Goal: Communication & Community: Answer question/provide support

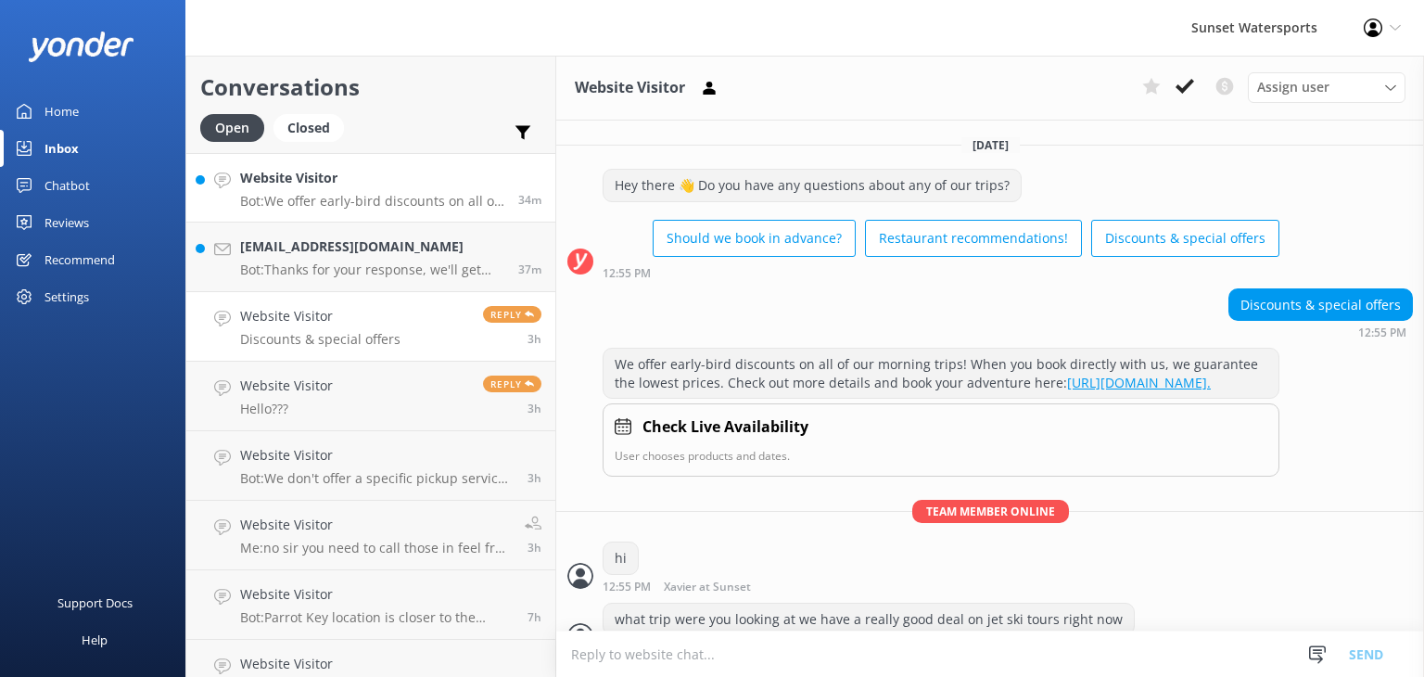
scroll to position [516, 0]
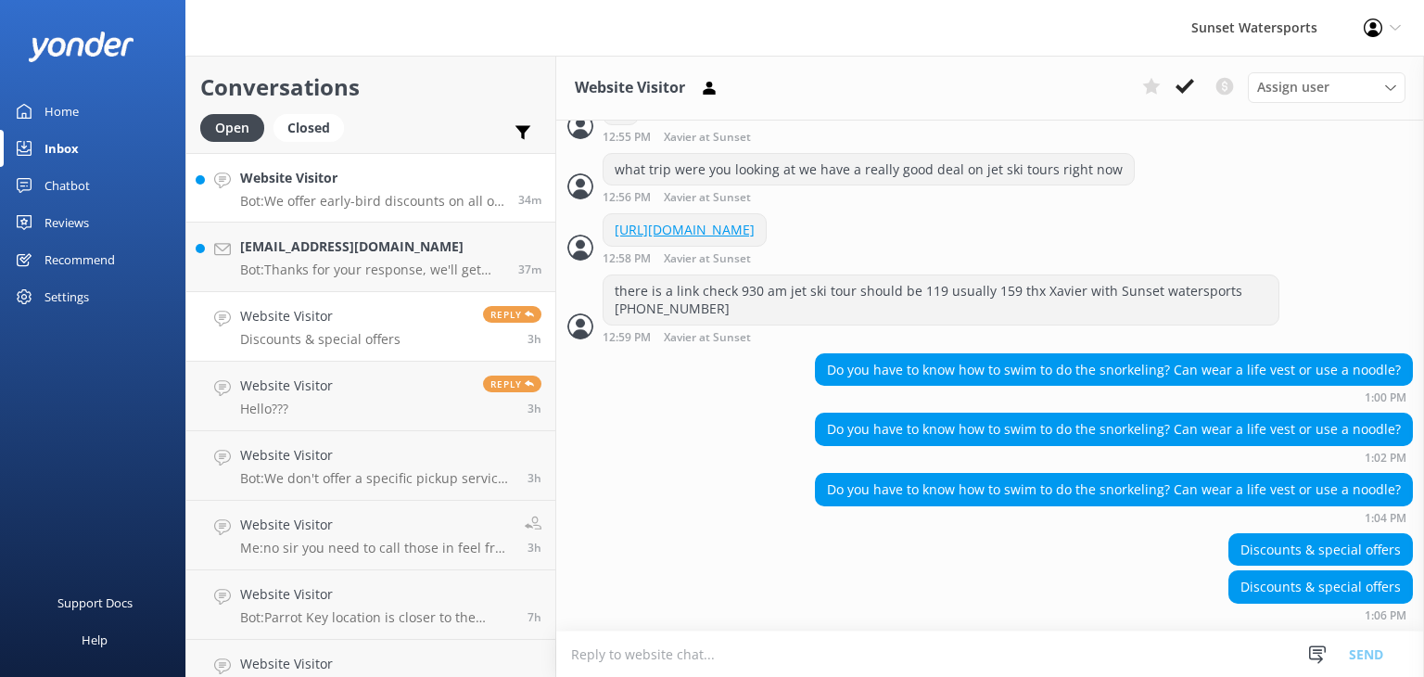
click at [323, 195] on p "Bot: We offer early-bird discounts on all of our morning trips! When you book d…" at bounding box center [372, 201] width 264 height 17
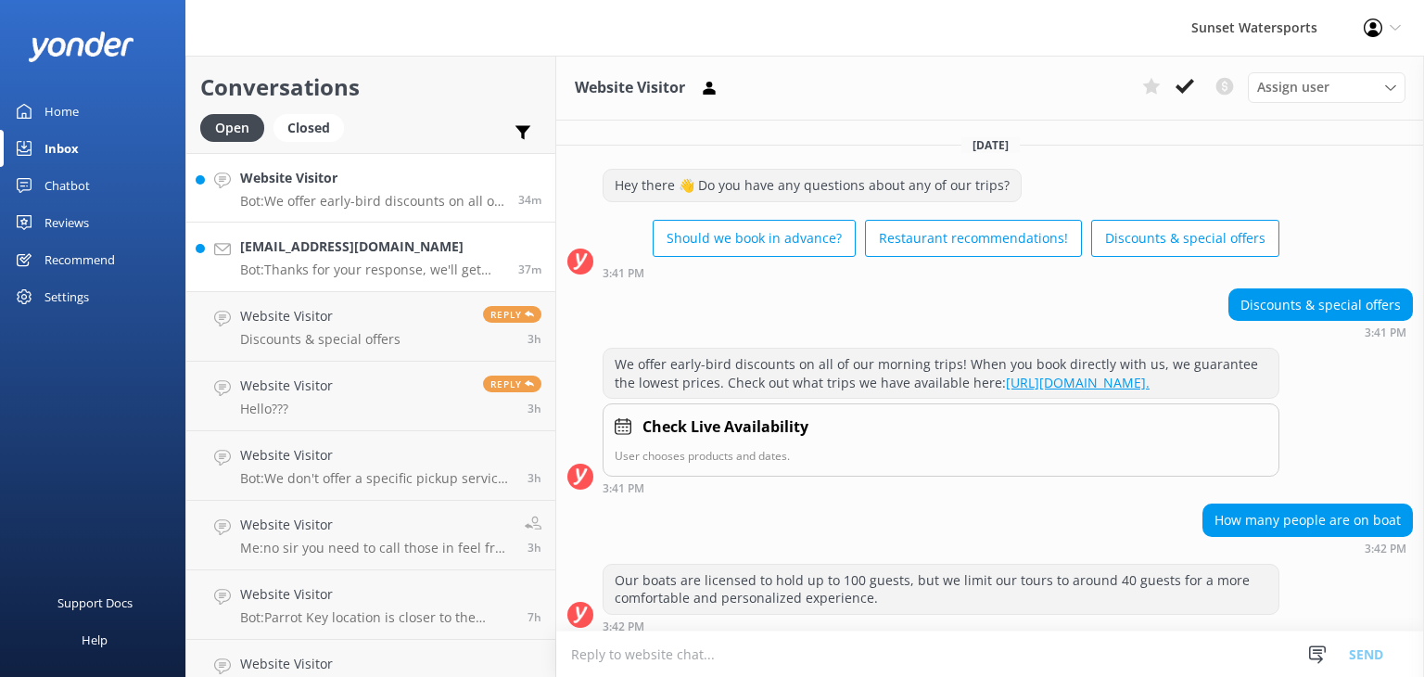
scroll to position [26, 0]
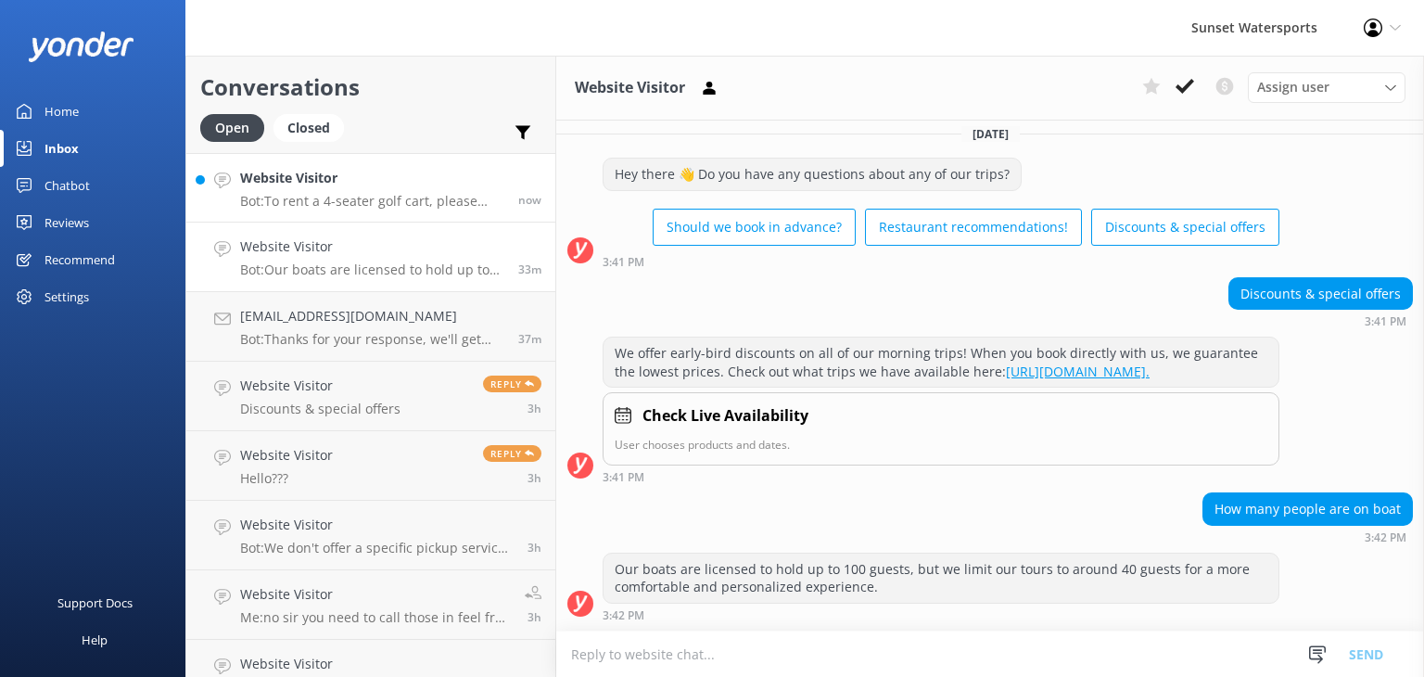
click at [360, 183] on h4 "Website Visitor" at bounding box center [372, 178] width 264 height 20
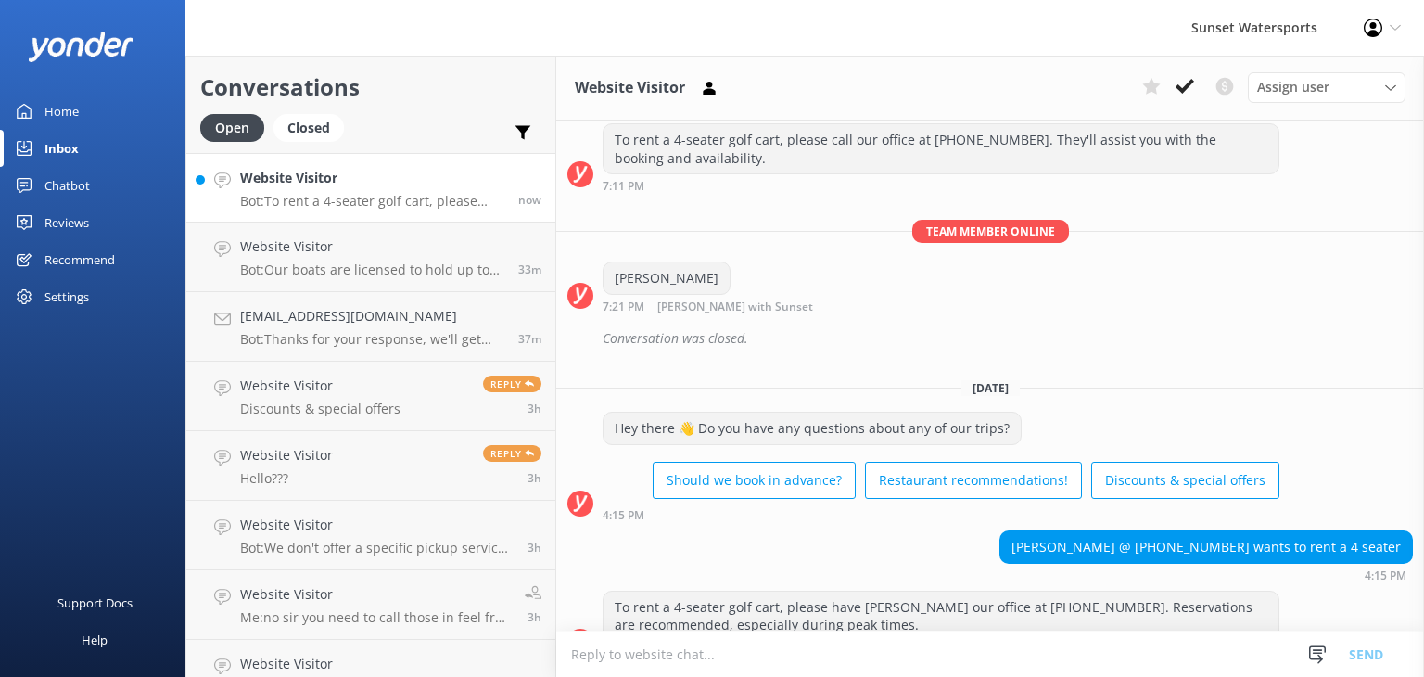
scroll to position [670, 0]
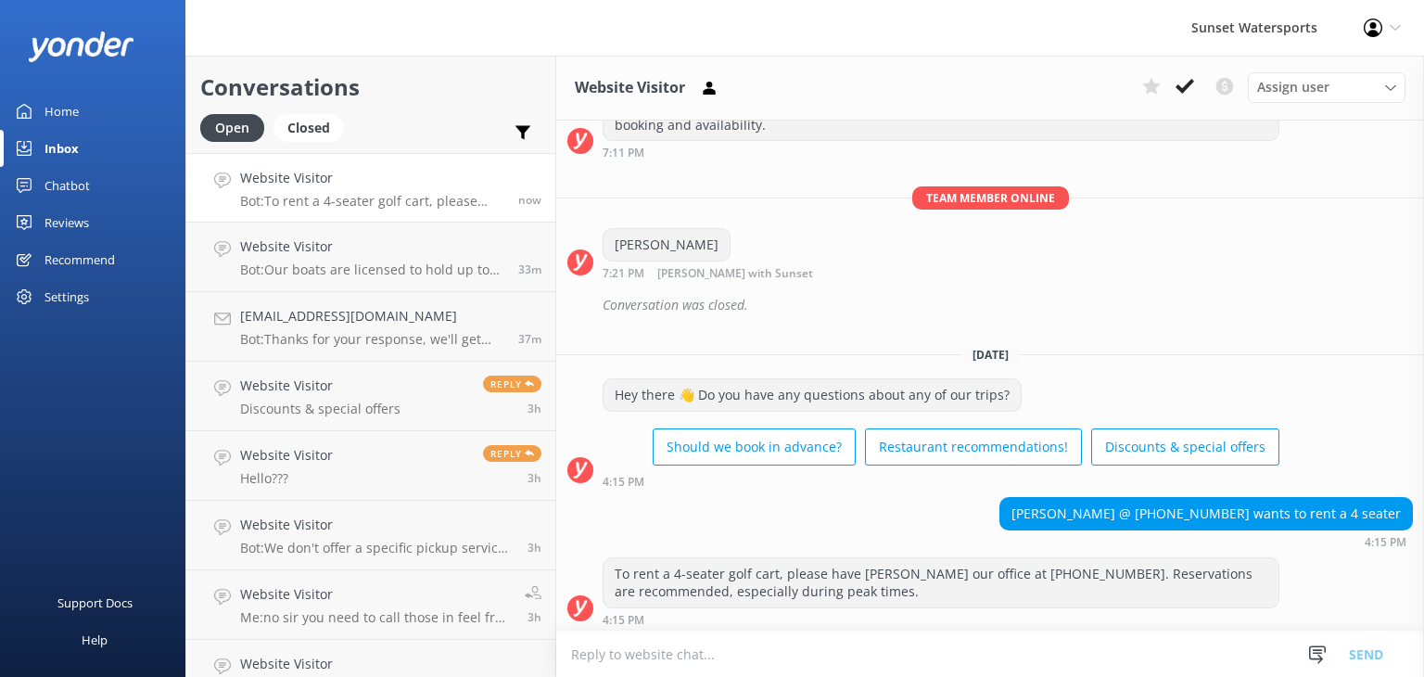
click at [626, 659] on textarea at bounding box center [990, 653] width 868 height 45
click at [653, 652] on textarea at bounding box center [990, 653] width 868 height 45
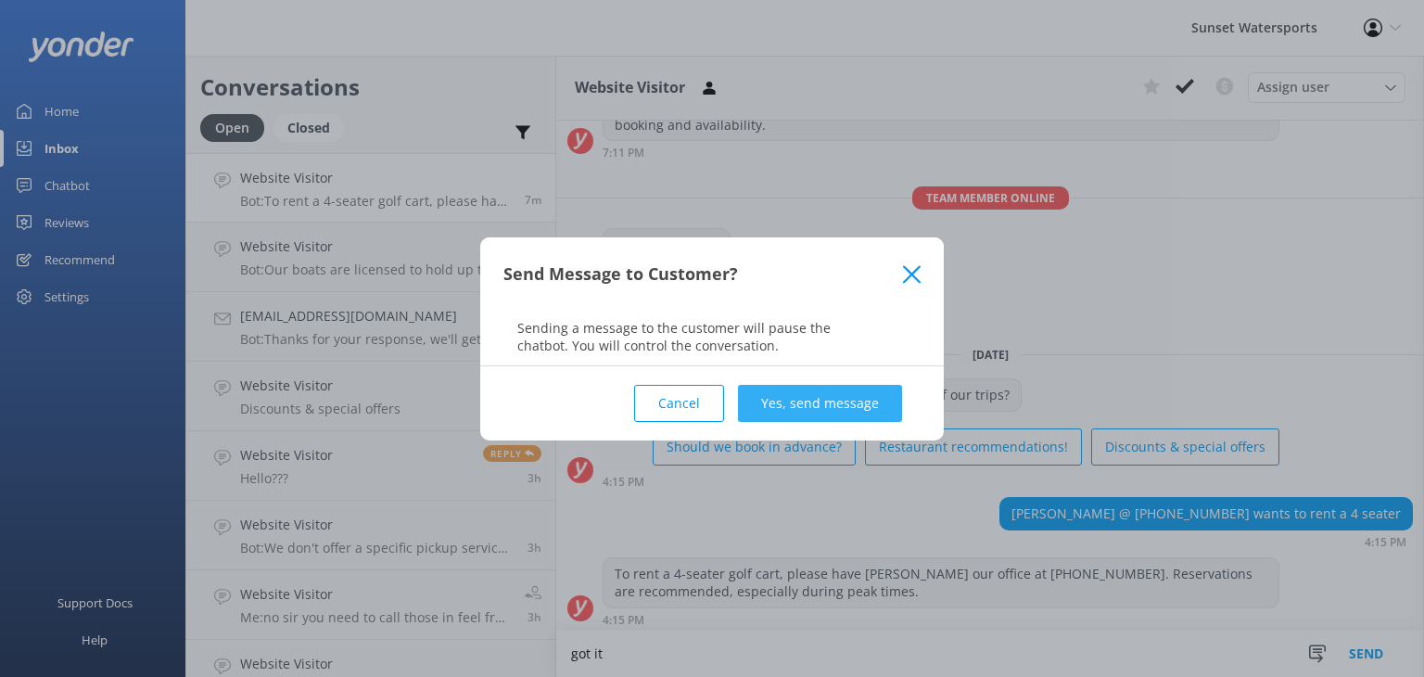
type textarea "got it"
click at [818, 398] on button "Yes, send message" at bounding box center [820, 403] width 164 height 37
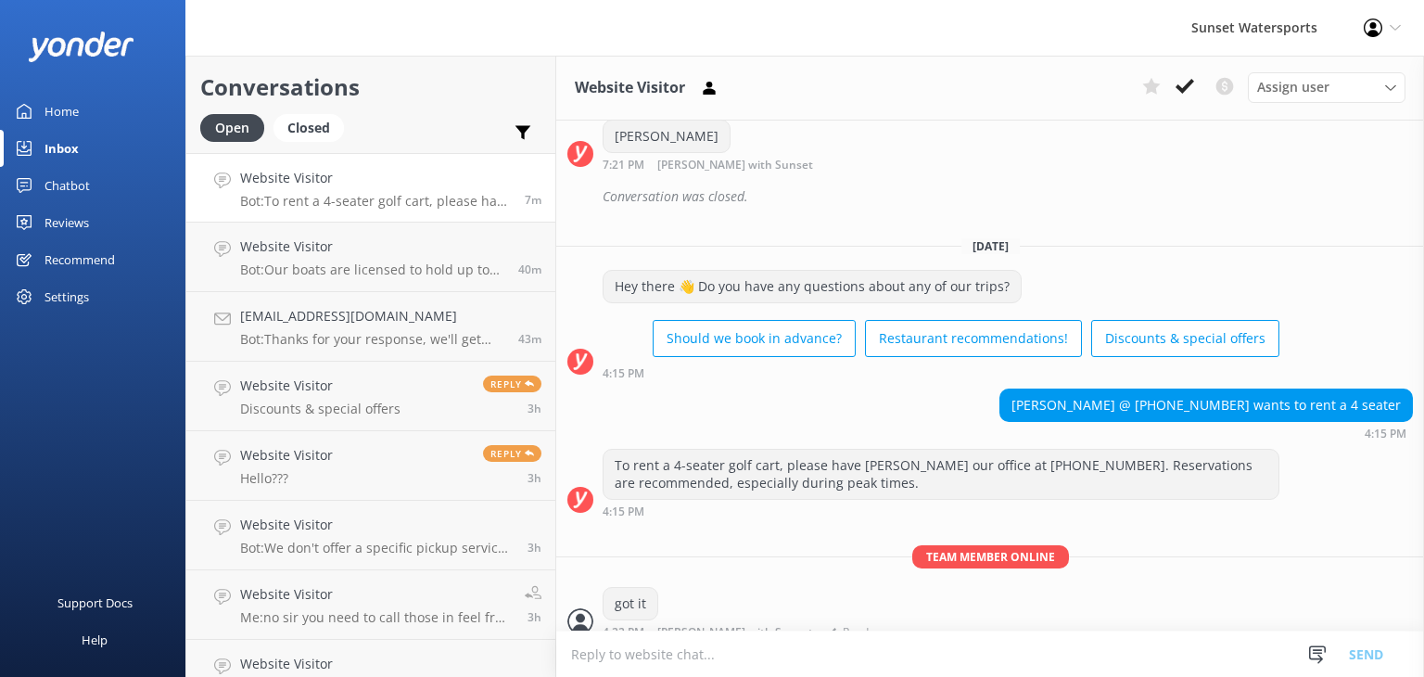
scroll to position [791, 0]
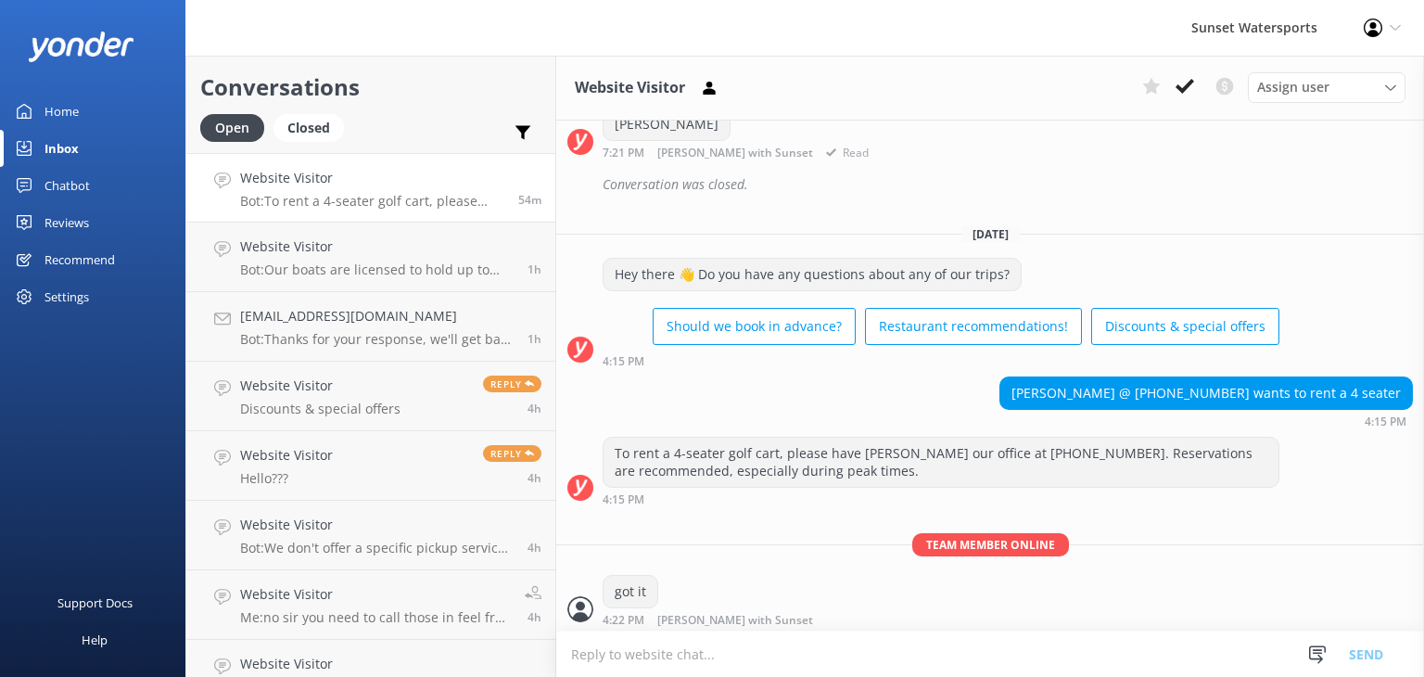
click at [975, 156] on div "Team member online Ty 7:21 PM [PERSON_NAME] with Sunset Read" at bounding box center [990, 117] width 868 height 103
click at [1029, 182] on div "Conversation was closed." at bounding box center [1008, 185] width 810 height 32
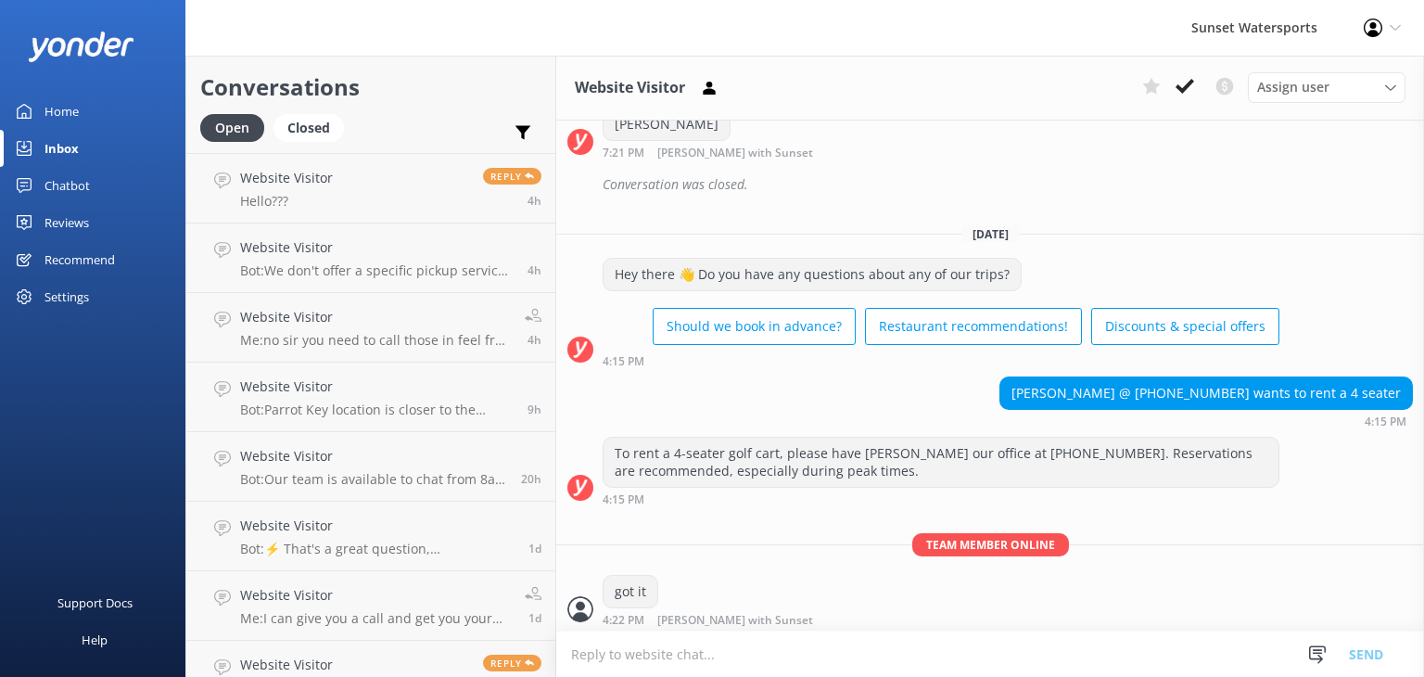
scroll to position [0, 0]
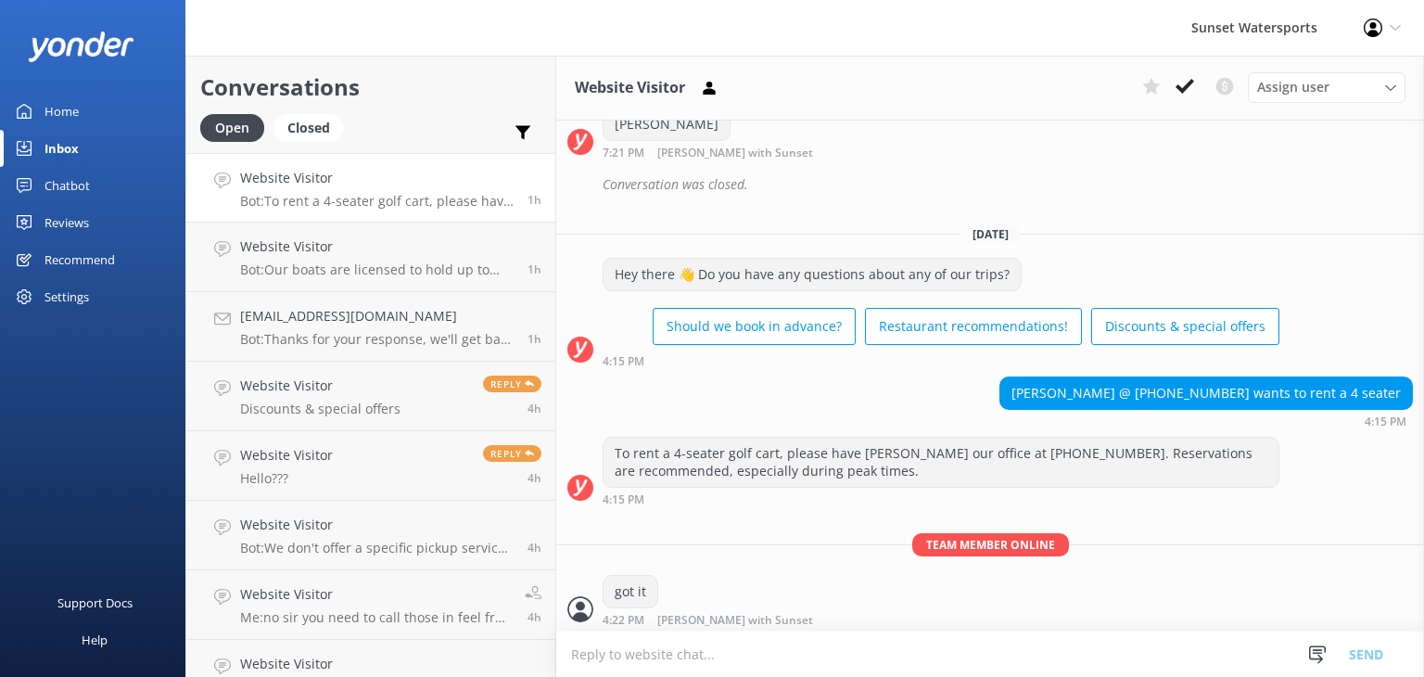
click at [316, 212] on link "Website Visitor Bot: To rent a 4-seater golf cart, please have [PERSON_NAME] ou…" at bounding box center [370, 188] width 369 height 70
